Goal: Book appointment/travel/reservation

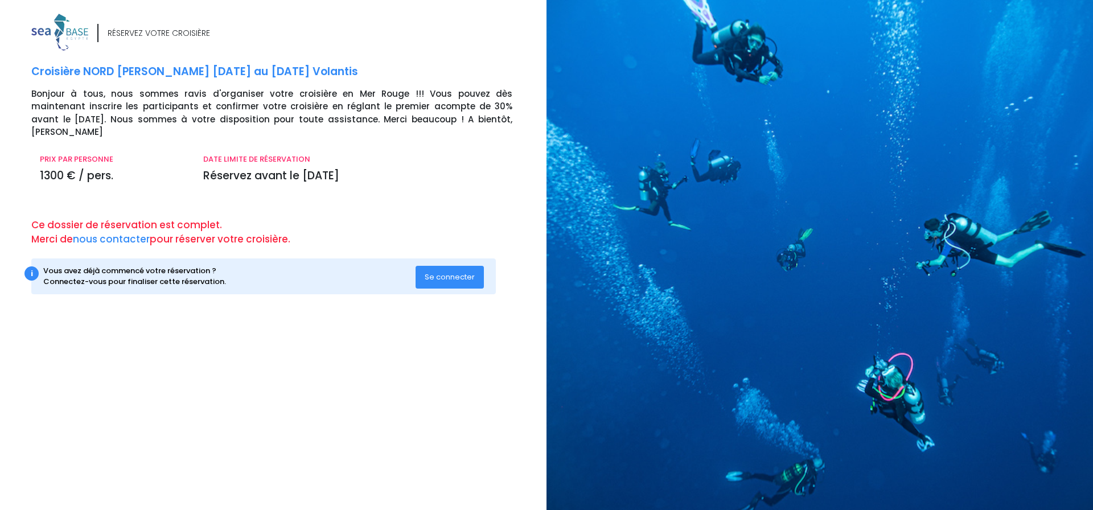
click at [471, 271] on span "Se connecter" at bounding box center [450, 276] width 50 height 11
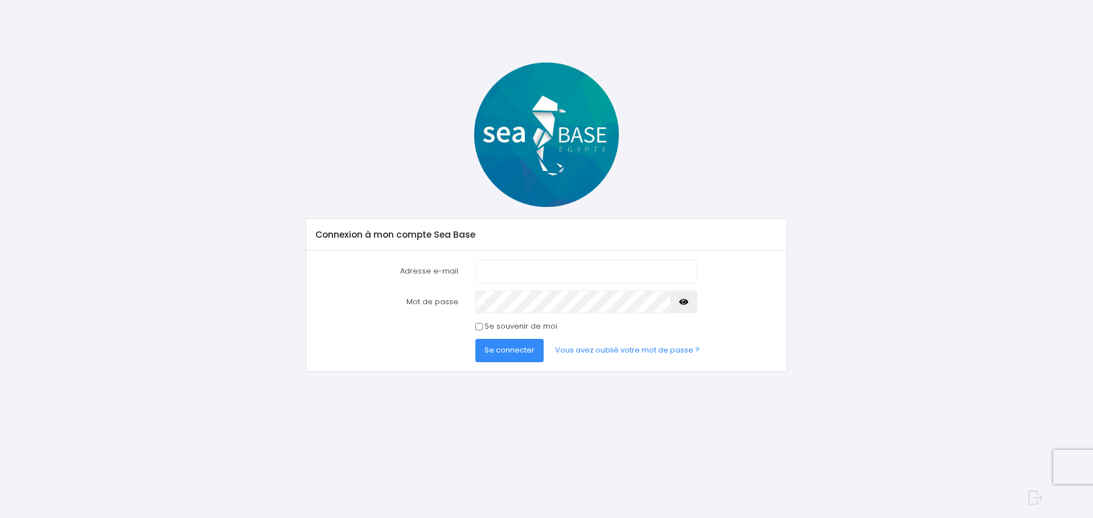
type input "[EMAIL_ADDRESS][DOMAIN_NAME]"
click at [521, 350] on span "Se connecter" at bounding box center [509, 350] width 50 height 11
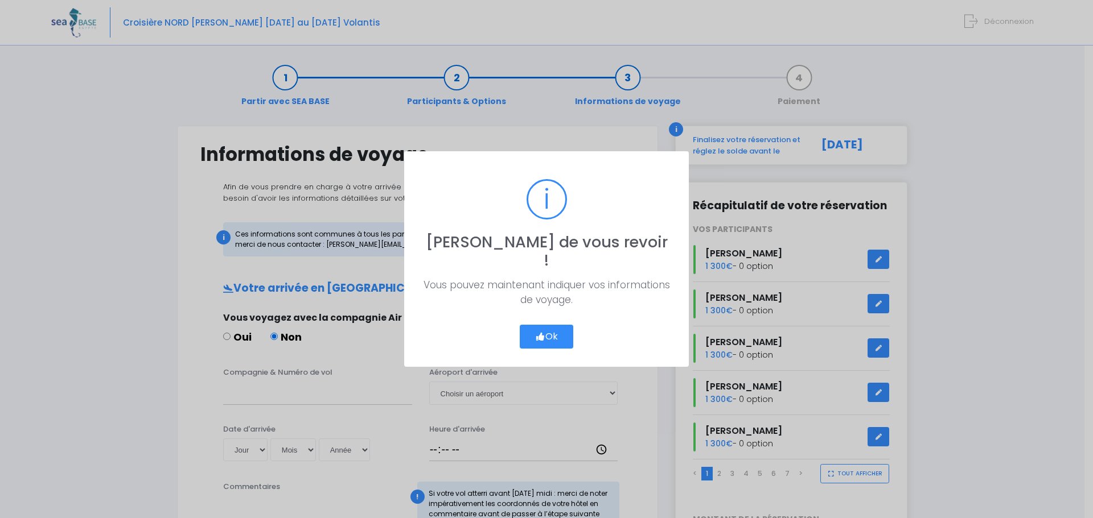
click at [549, 326] on button "Ok" at bounding box center [546, 337] width 53 height 24
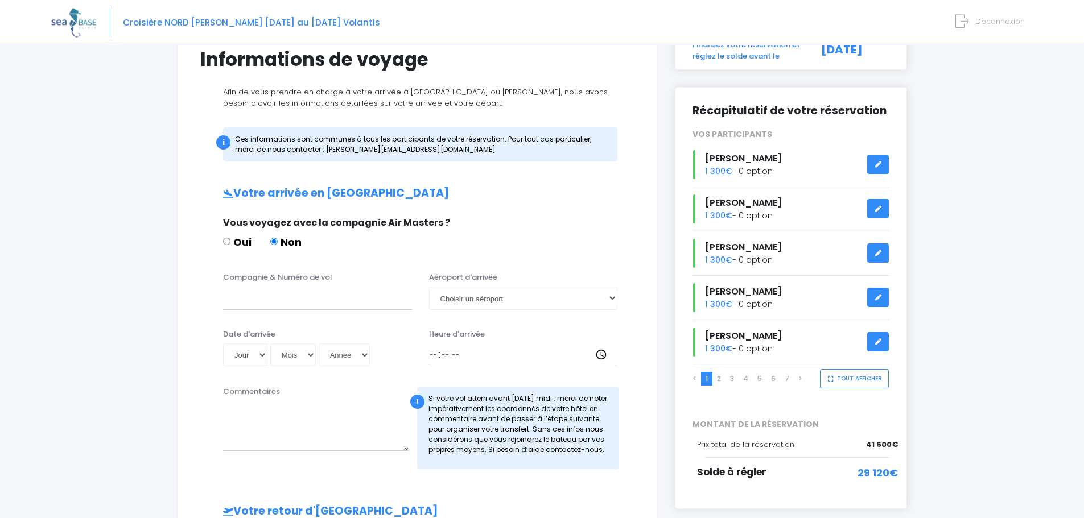
scroll to position [114, 0]
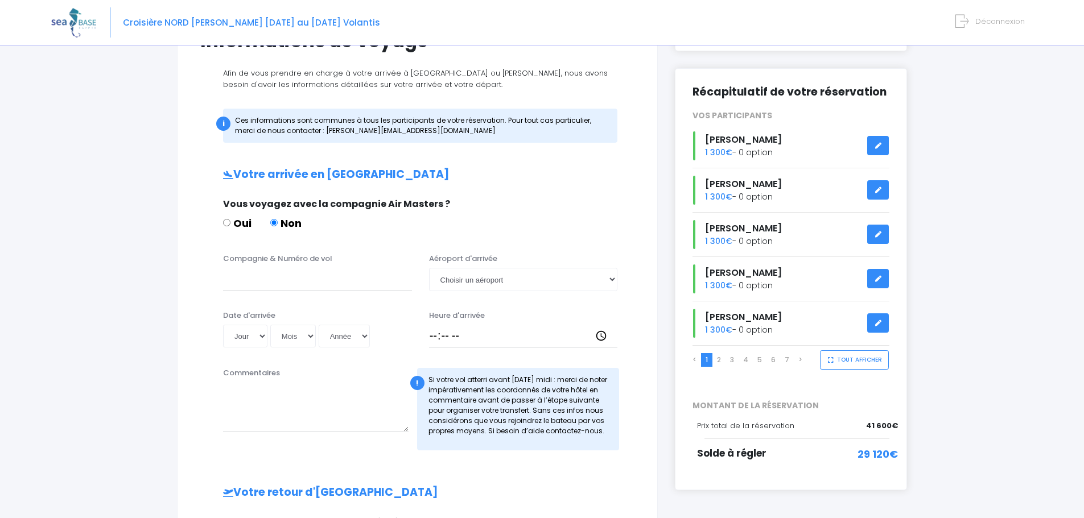
click at [719, 360] on link "2" at bounding box center [719, 360] width 4 height 10
click at [732, 359] on link "3" at bounding box center [732, 360] width 4 height 10
click at [744, 359] on link "4" at bounding box center [745, 360] width 5 height 10
click at [761, 359] on link "5" at bounding box center [759, 360] width 5 height 10
click at [772, 360] on link "6" at bounding box center [773, 360] width 5 height 10
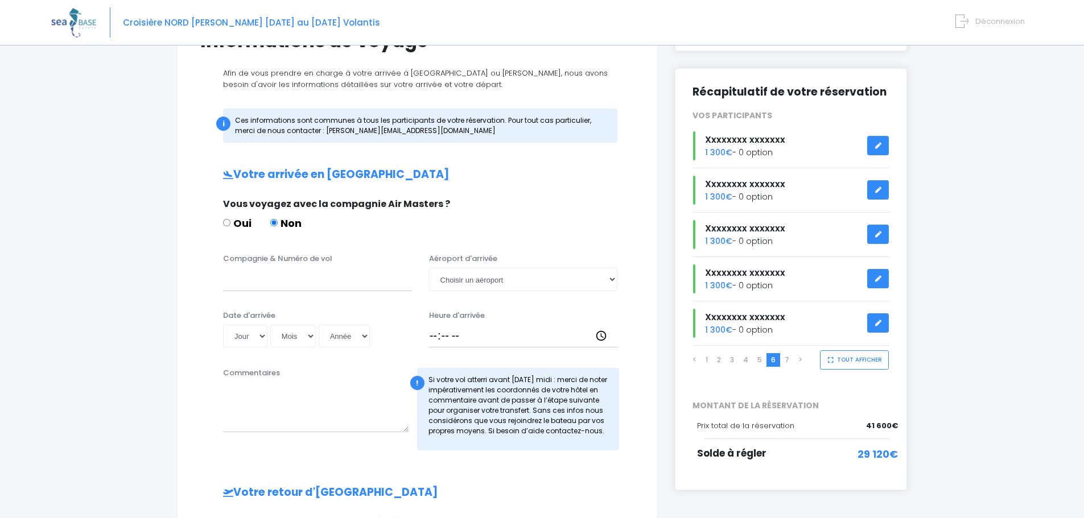
click at [783, 360] on li "7" at bounding box center [787, 360] width 14 height 14
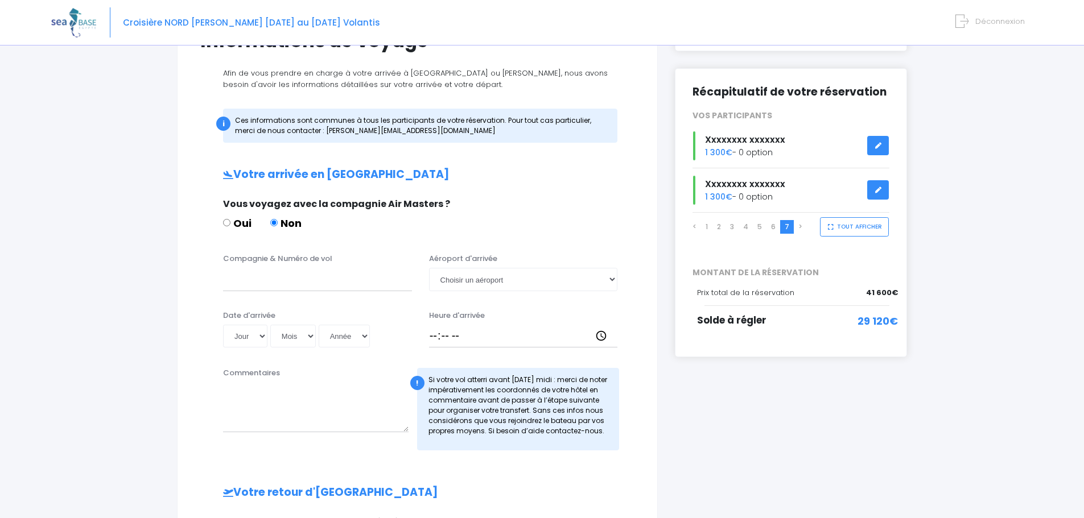
click at [773, 229] on link "6" at bounding box center [773, 227] width 5 height 10
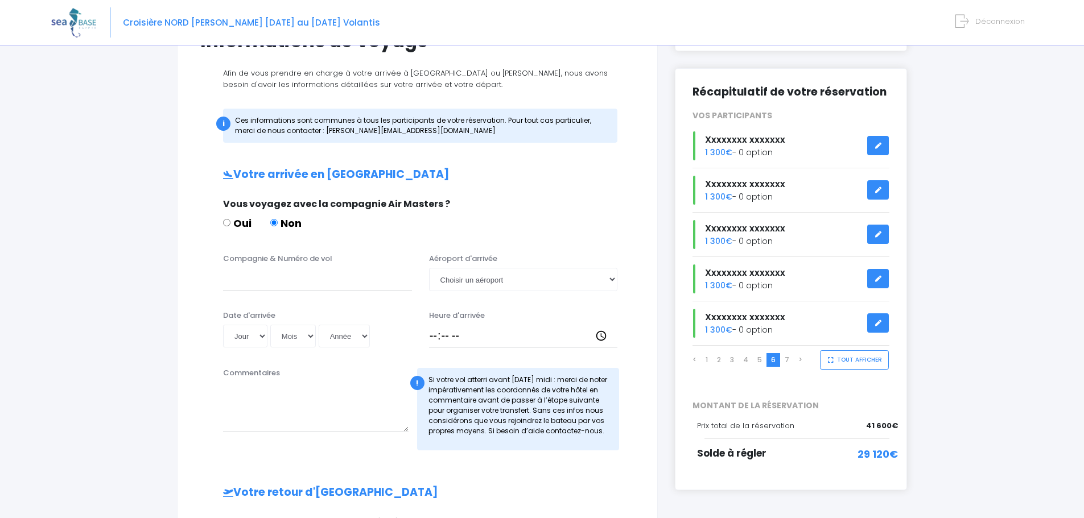
click at [757, 359] on link "5" at bounding box center [759, 360] width 5 height 10
click at [745, 362] on link "4" at bounding box center [745, 360] width 5 height 10
click at [880, 234] on icon at bounding box center [878, 234] width 8 height 0
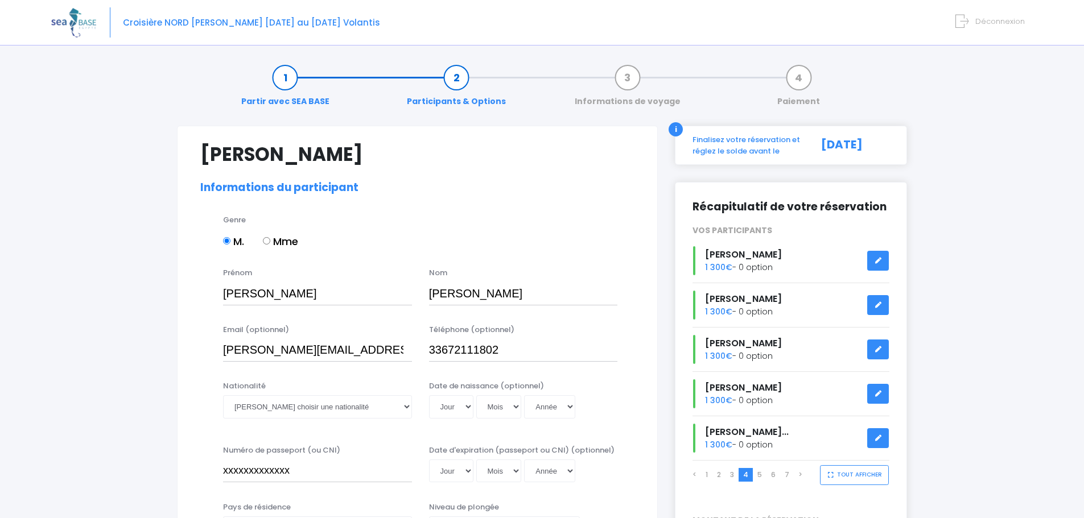
select select "N3"
